Goal: Information Seeking & Learning: Find specific fact

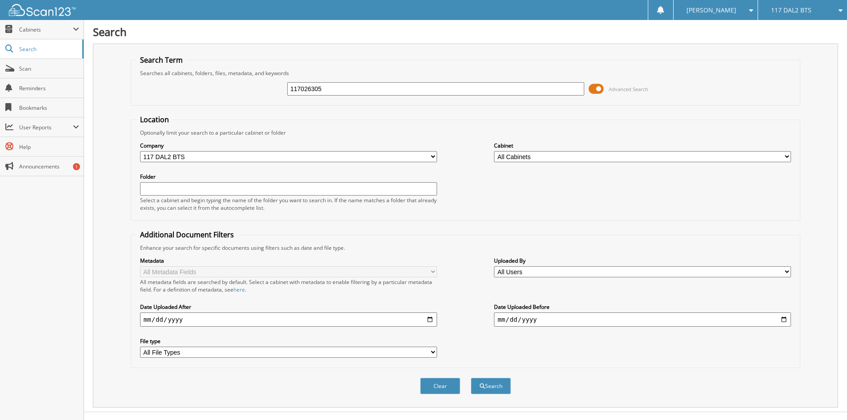
type input "117026305"
click at [471, 378] on button "Search" at bounding box center [491, 386] width 40 height 16
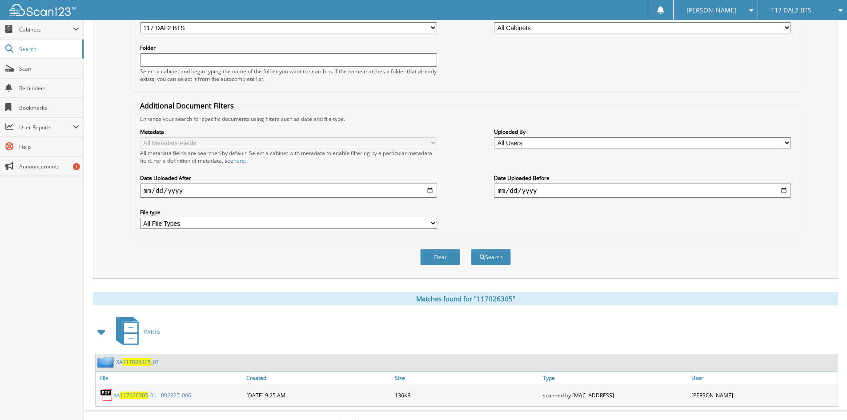
scroll to position [143, 0]
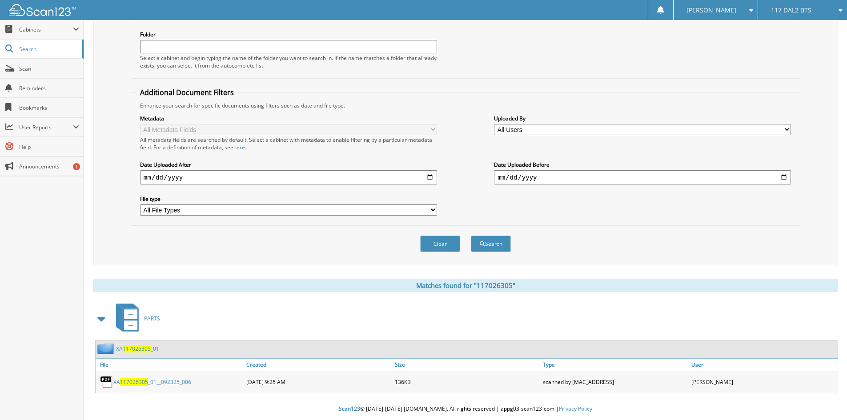
click at [135, 383] on span "117026305" at bounding box center [134, 382] width 28 height 8
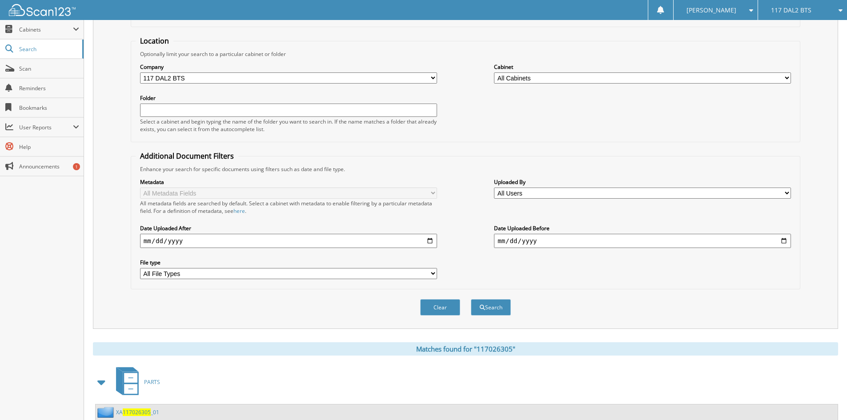
scroll to position [0, 0]
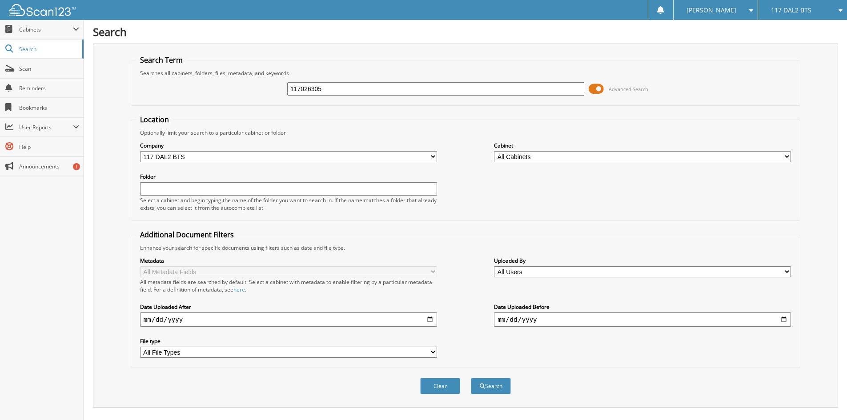
click at [290, 86] on input "117026305" at bounding box center [435, 88] width 297 height 13
type input "RA117026305"
click at [471, 378] on button "Search" at bounding box center [491, 386] width 40 height 16
drag, startPoint x: 348, startPoint y: 88, endPoint x: 236, endPoint y: 89, distance: 111.6
click at [236, 89] on div "RA117026305 Advanced Search" at bounding box center [466, 89] width 660 height 24
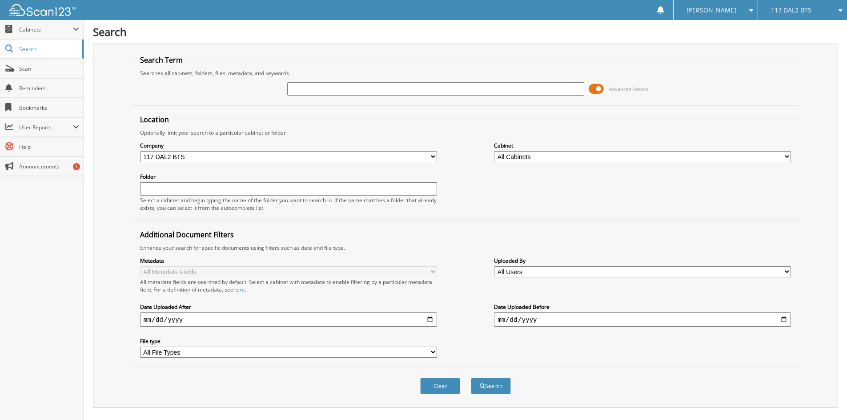
click at [720, 76] on div "Searches all cabinets, folders, files, metadata, and keywords" at bounding box center [466, 73] width 660 height 8
